Goal: Transaction & Acquisition: Download file/media

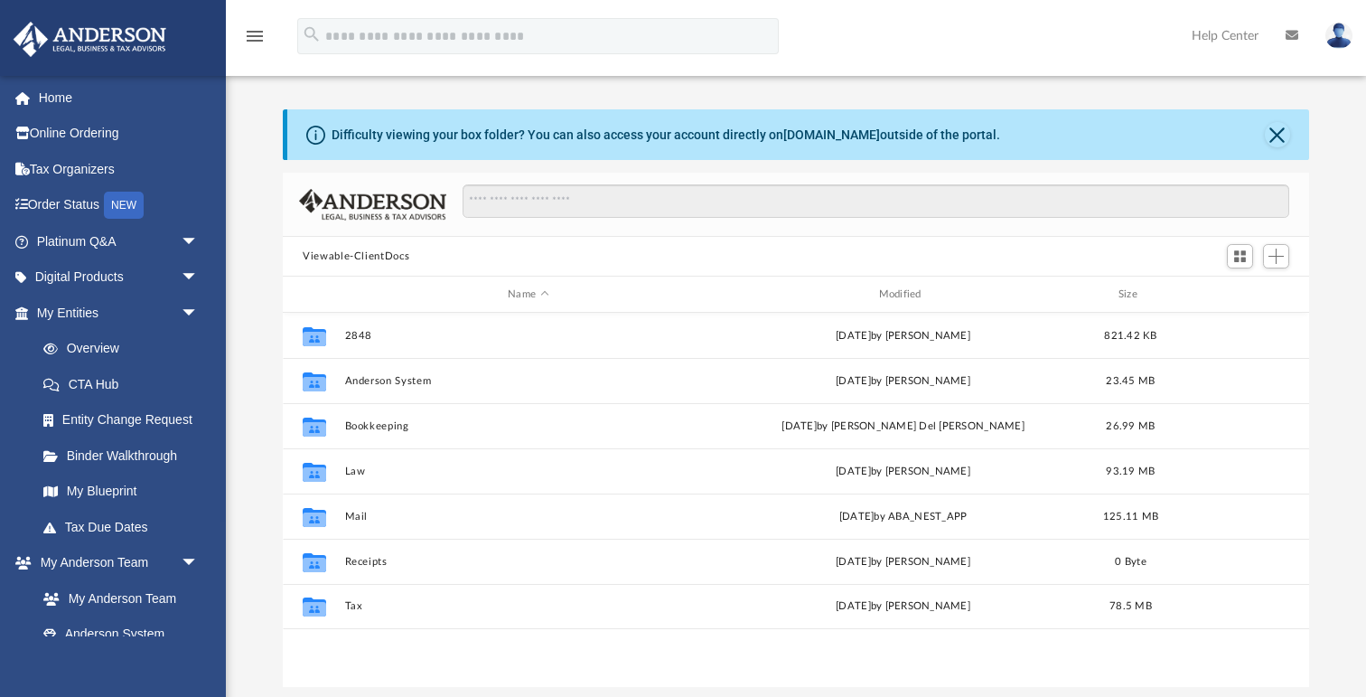
scroll to position [63, 0]
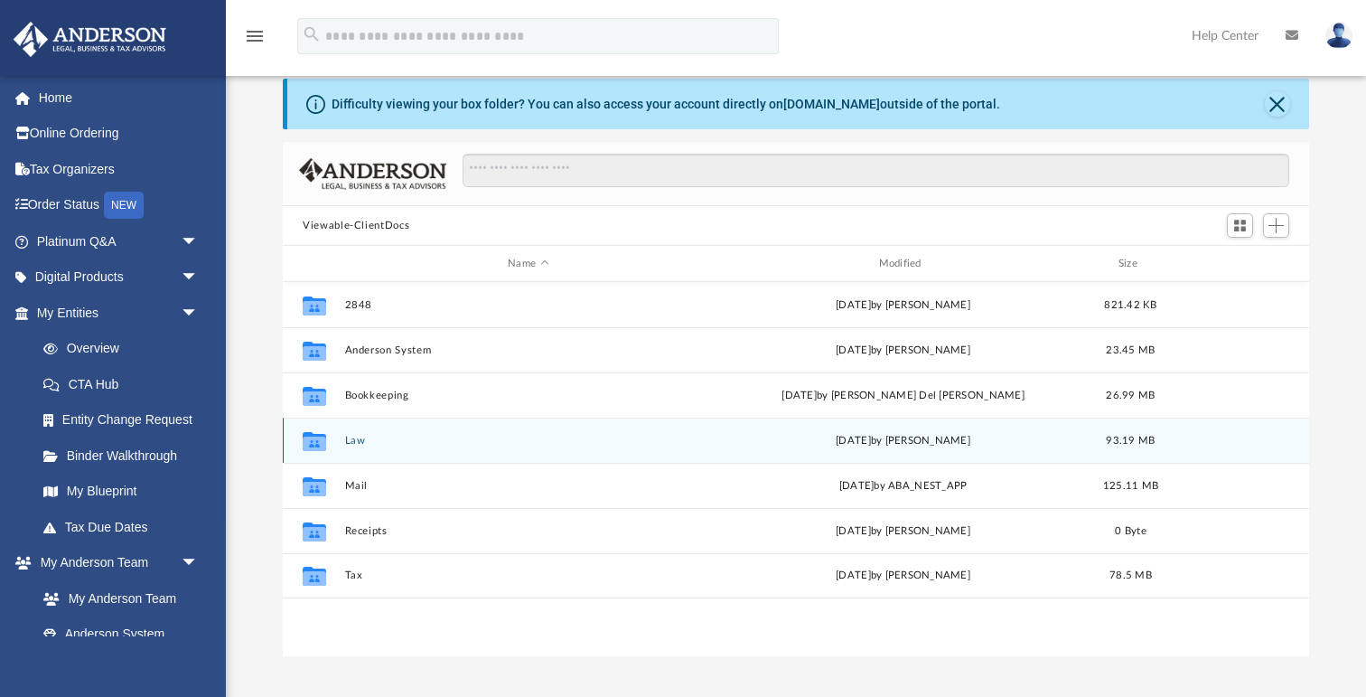
click at [360, 436] on button "Law" at bounding box center [528, 441] width 367 height 12
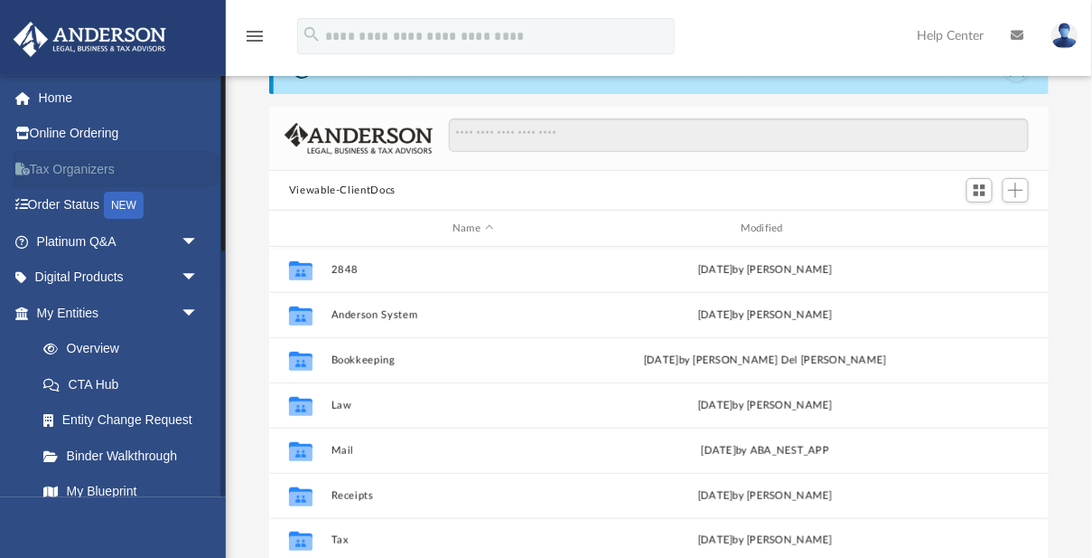
scroll to position [410, 780]
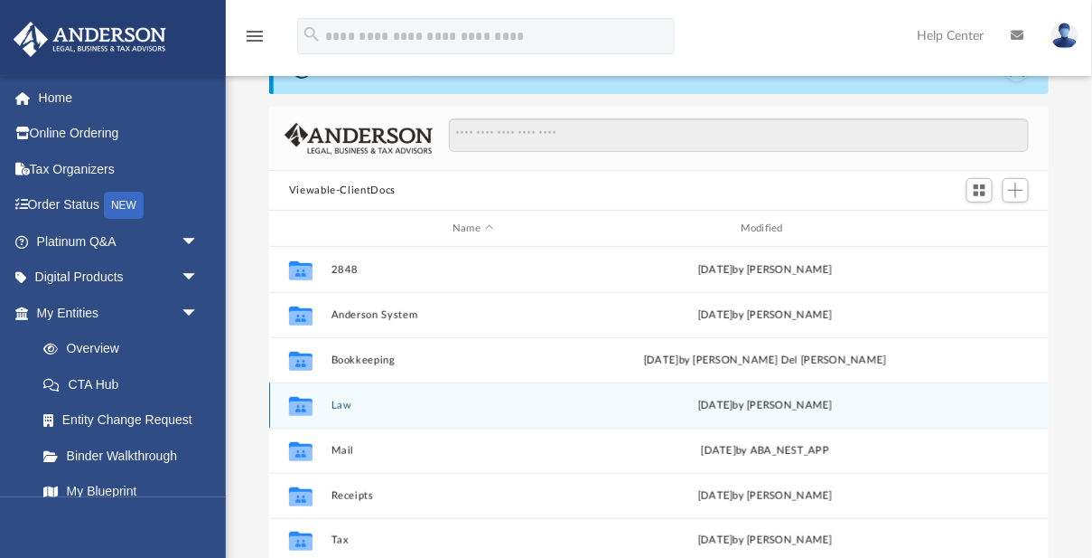
click at [344, 404] on button "Law" at bounding box center [473, 405] width 285 height 12
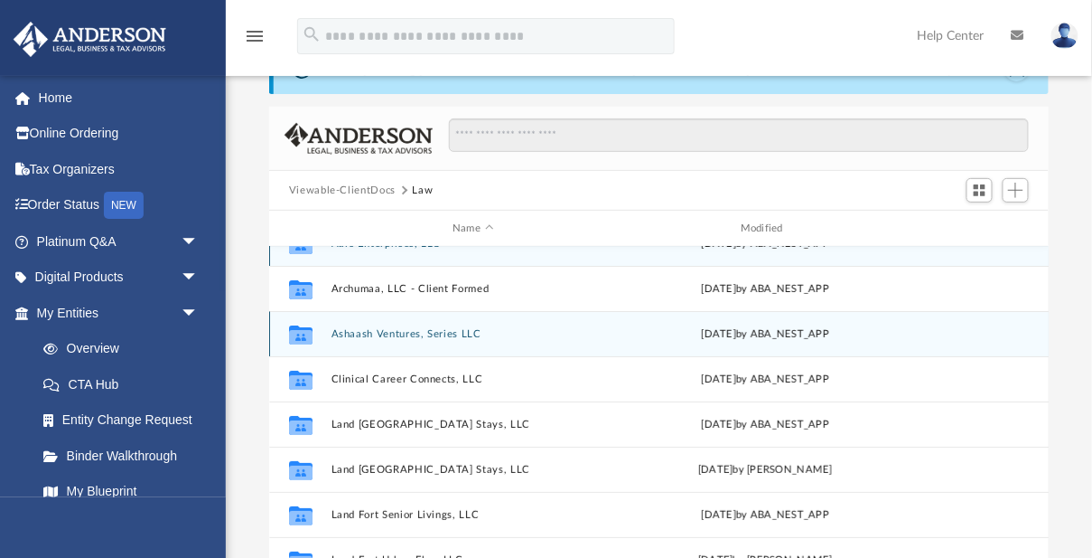
scroll to position [28, 0]
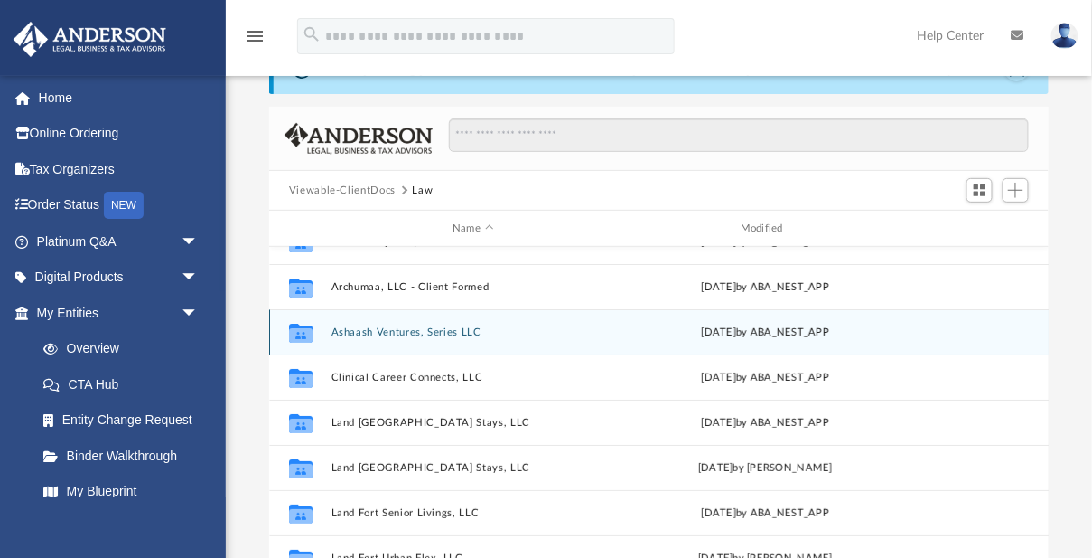
click at [434, 330] on button "Ashaash Ventures, Series LLC" at bounding box center [473, 332] width 285 height 12
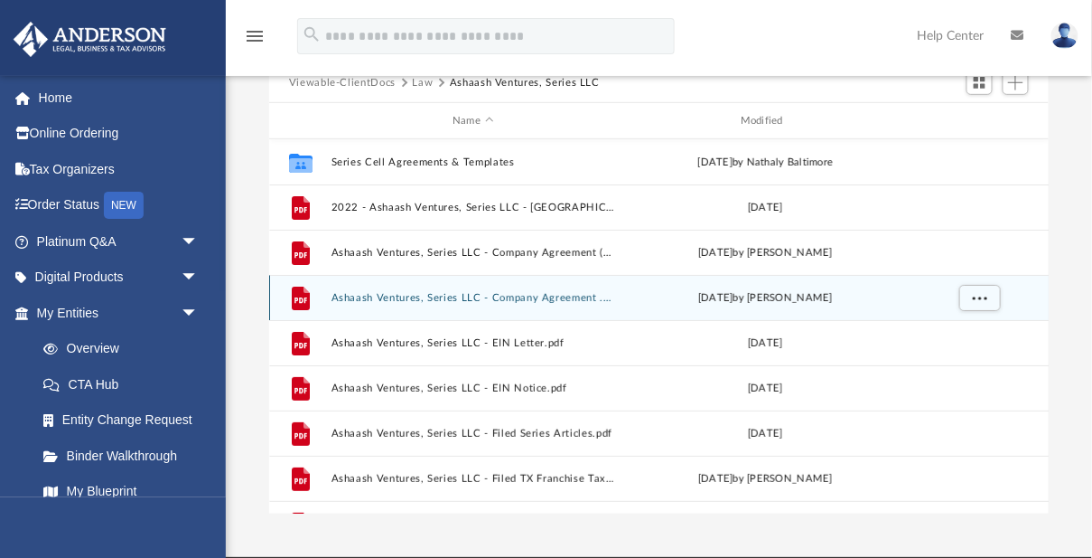
scroll to position [182, 0]
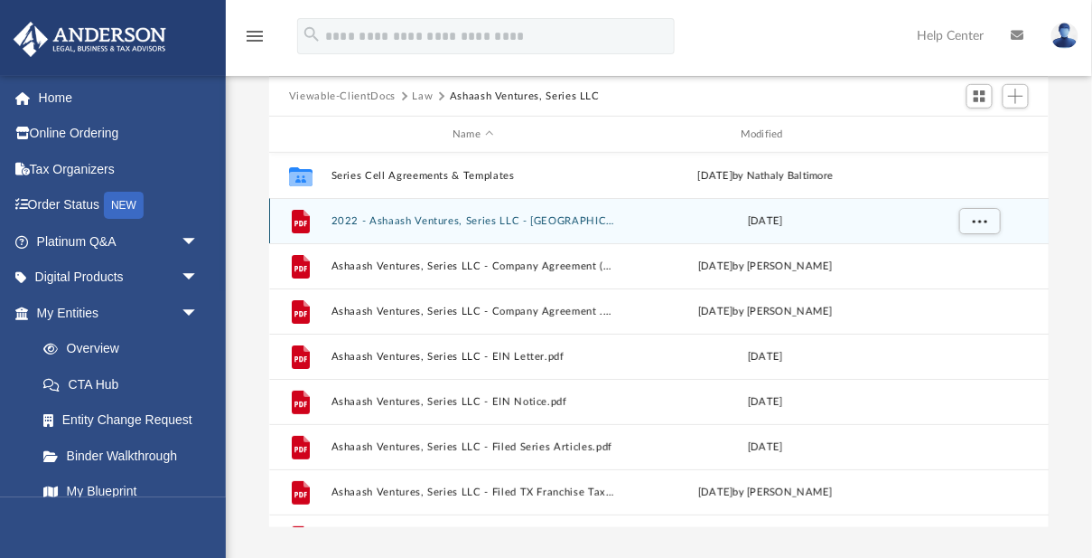
click at [526, 219] on button "2022 - Ashaash Ventures, Series LLC - TX Comp.pdf" at bounding box center [473, 221] width 285 height 12
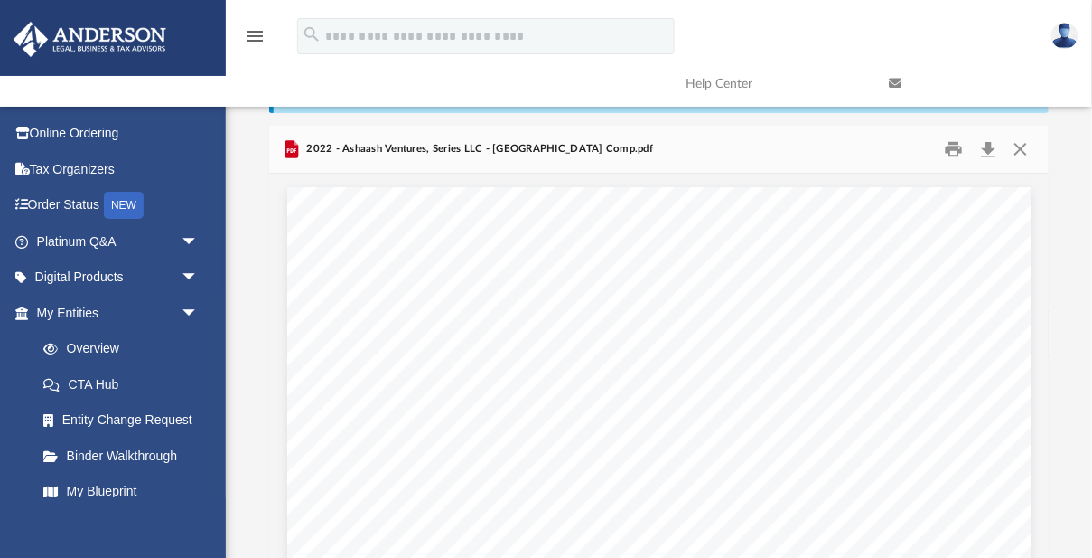
scroll to position [0, 0]
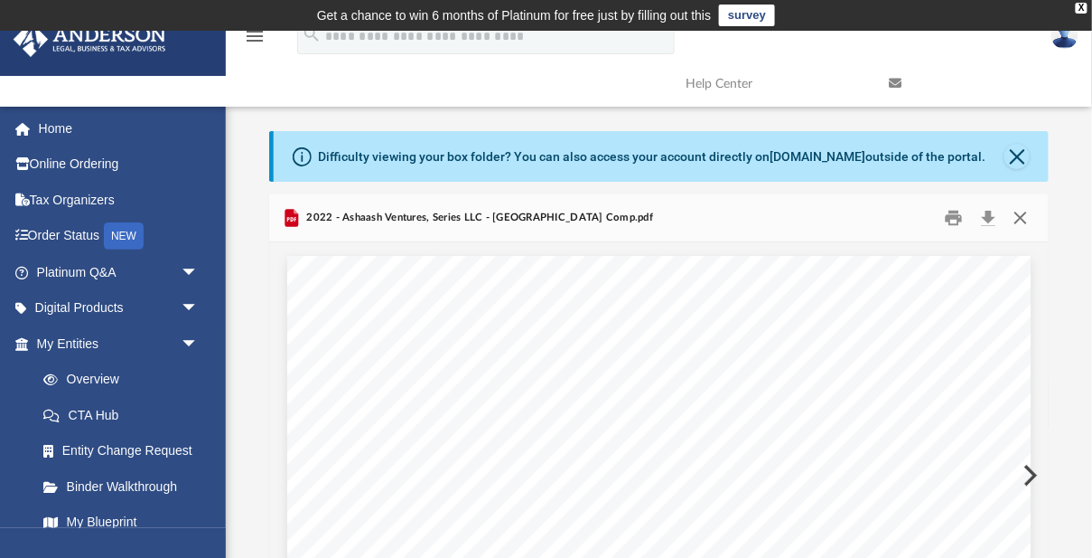
click at [1022, 219] on button "Close" at bounding box center [1021, 218] width 33 height 28
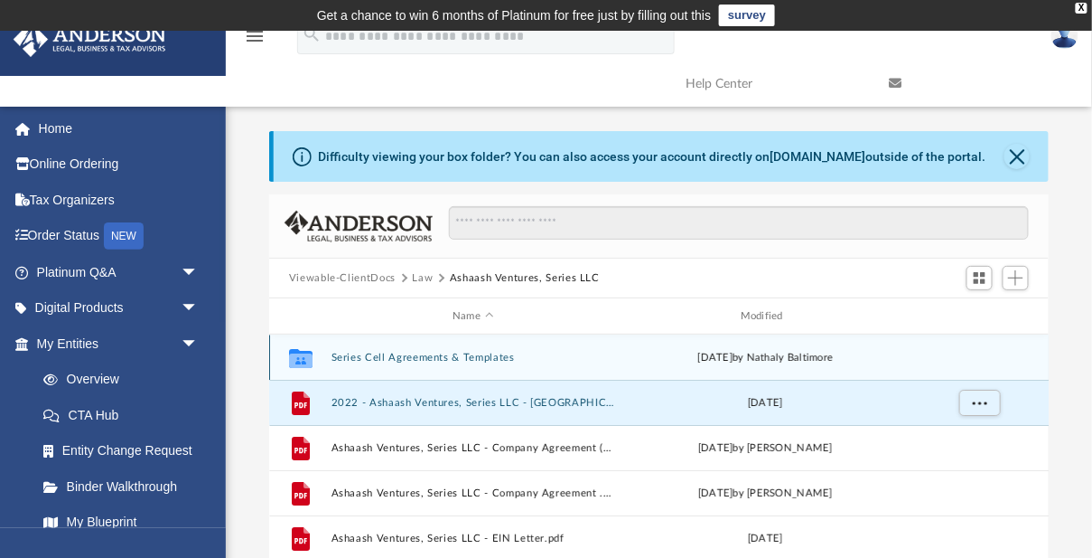
click at [491, 354] on button "Series Cell Agreements & Templates" at bounding box center [473, 358] width 285 height 12
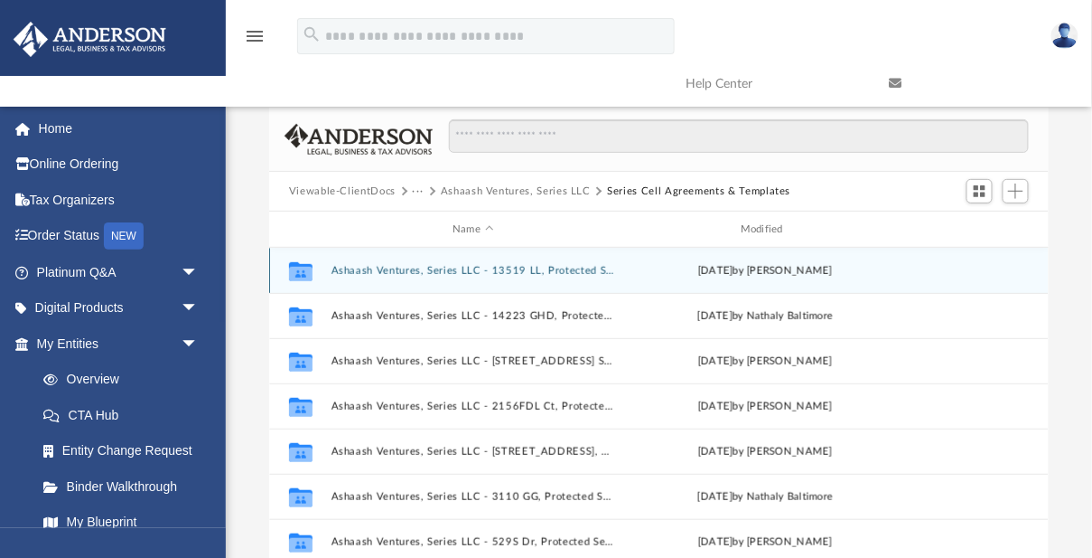
scroll to position [88, 0]
click at [443, 267] on button "Ashaash Ventures, Series LLC - 13519 LL, Protected Series" at bounding box center [473, 270] width 285 height 12
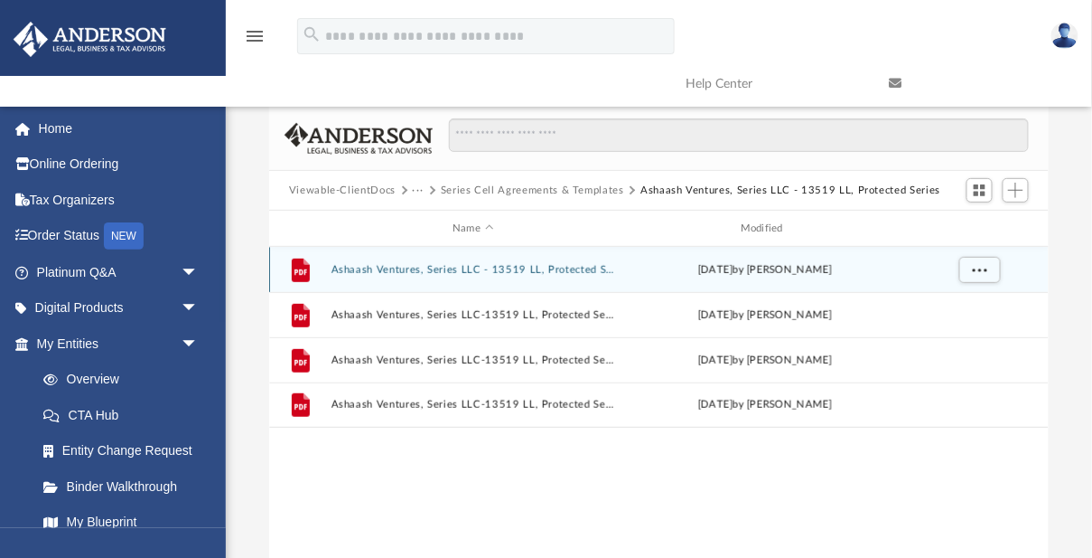
click at [476, 267] on button "Ashaash Ventures, Series LLC - 13519 LL, Protected Series - Filed Series Cell.p…" at bounding box center [473, 270] width 285 height 12
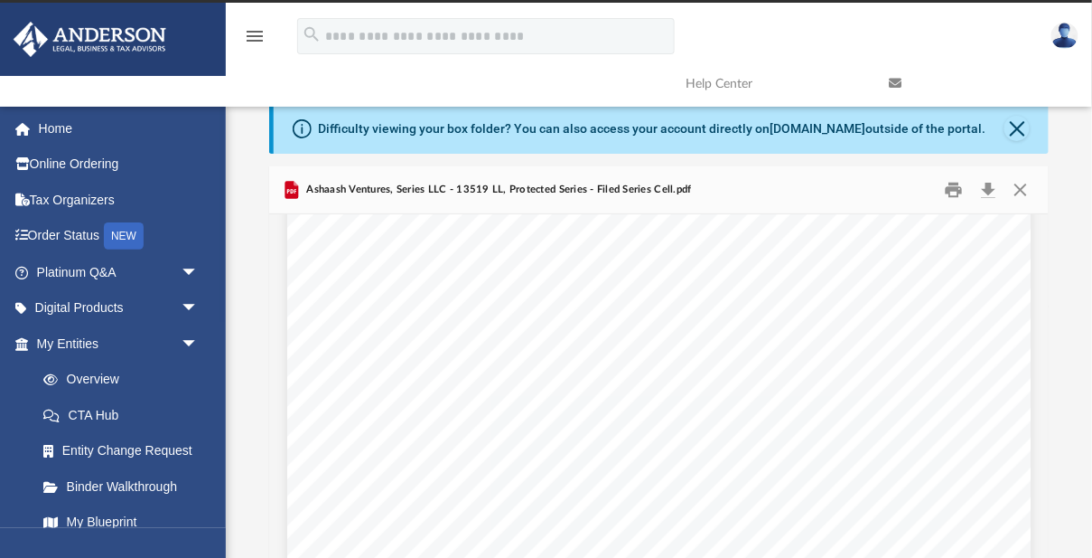
scroll to position [24, 0]
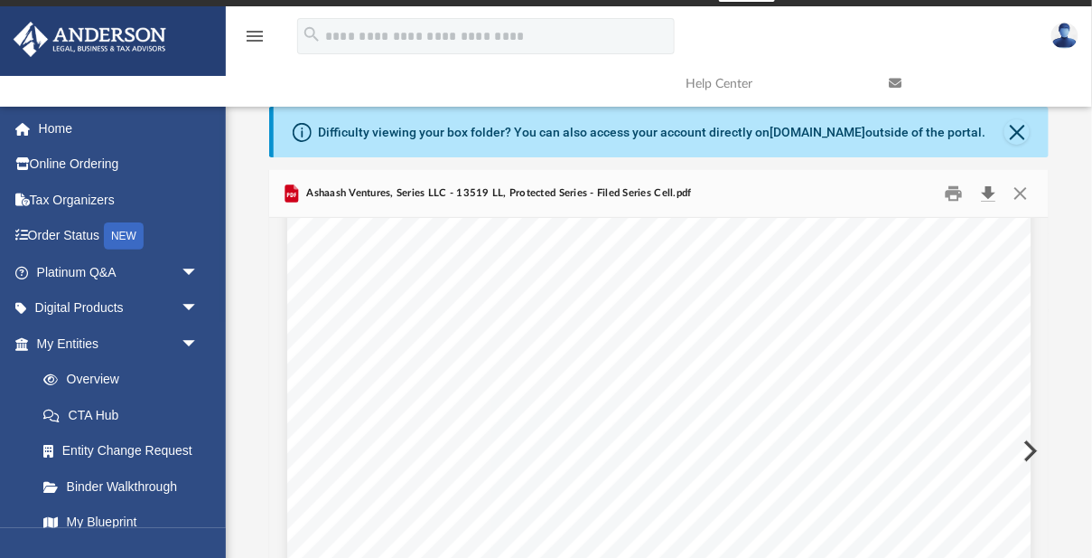
click at [989, 192] on button "Download" at bounding box center [988, 194] width 33 height 28
click at [1021, 193] on button "Close" at bounding box center [1021, 194] width 33 height 28
